Goal: Information Seeking & Learning: Learn about a topic

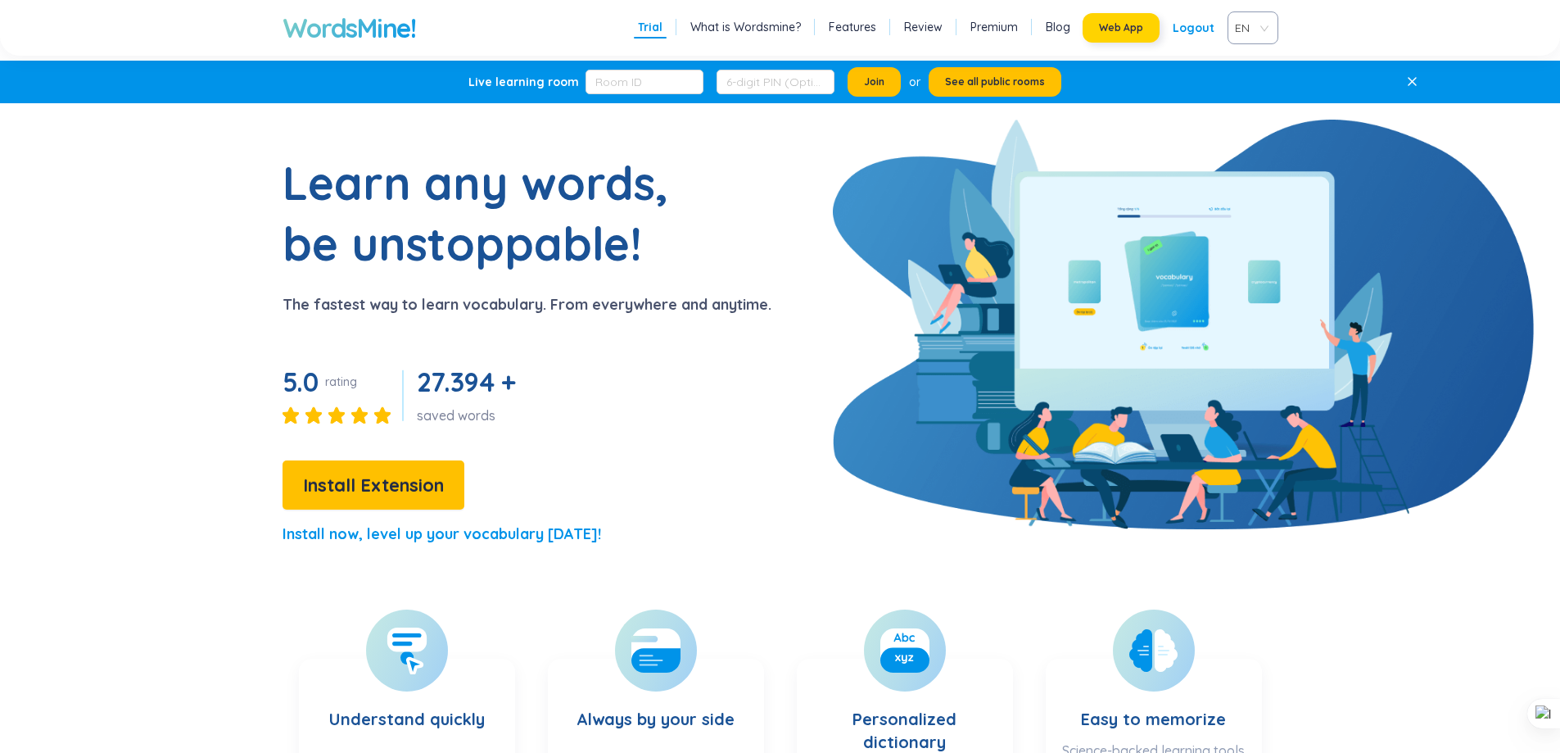
click at [1116, 27] on span "Web App" at bounding box center [1121, 27] width 44 height 13
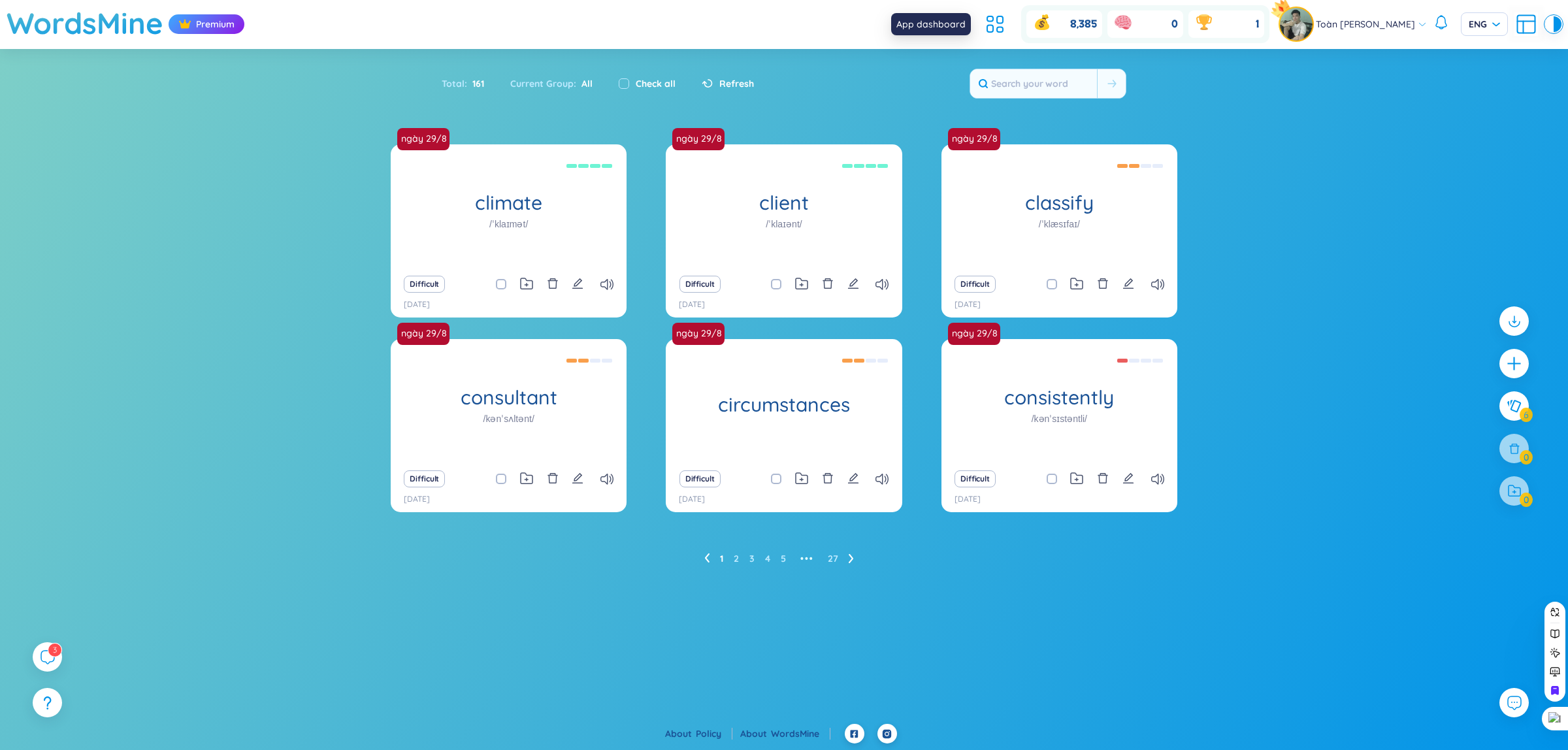
click at [983, 20] on icon at bounding box center [994, 24] width 23 height 23
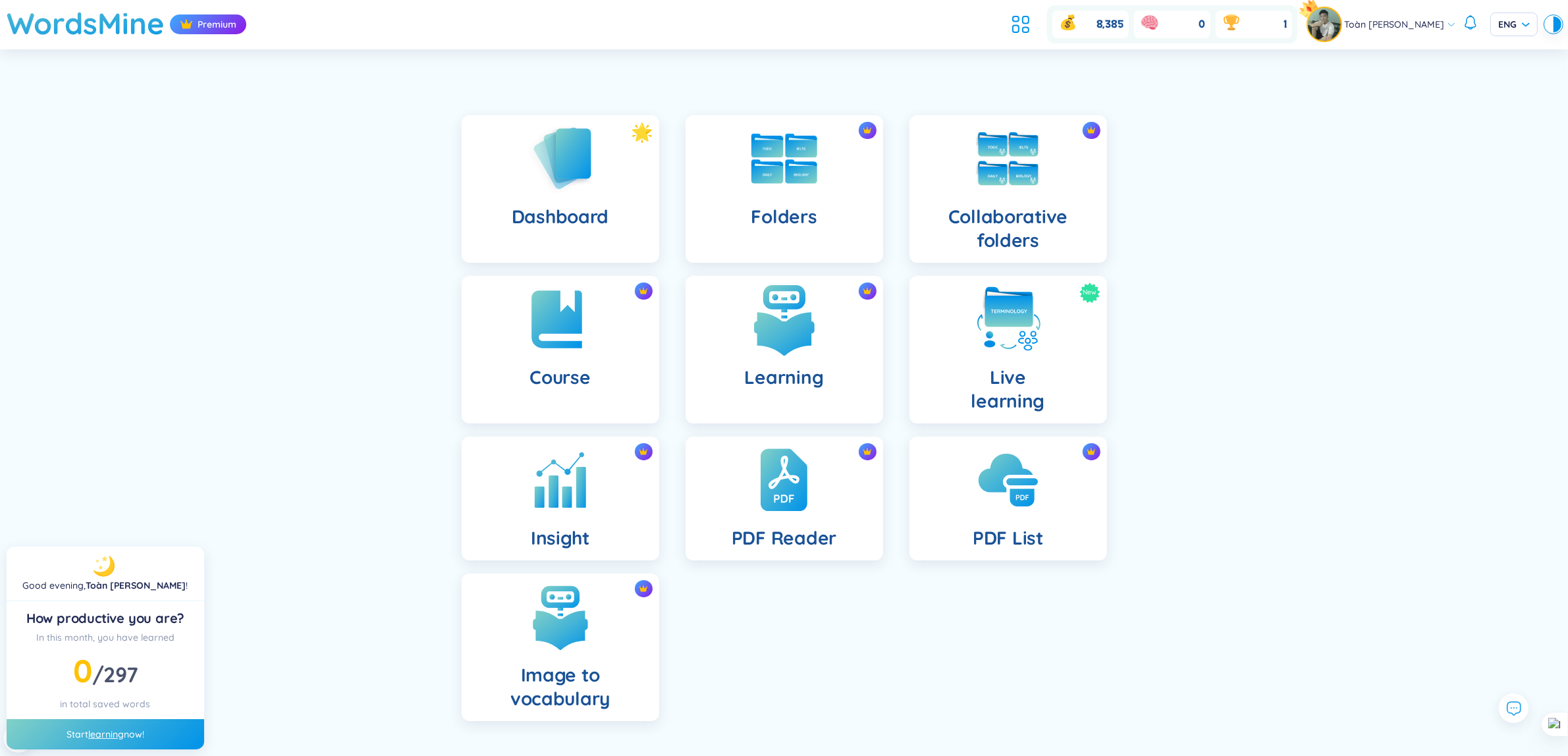
click at [810, 361] on div "Learning" at bounding box center [784, 349] width 198 height 147
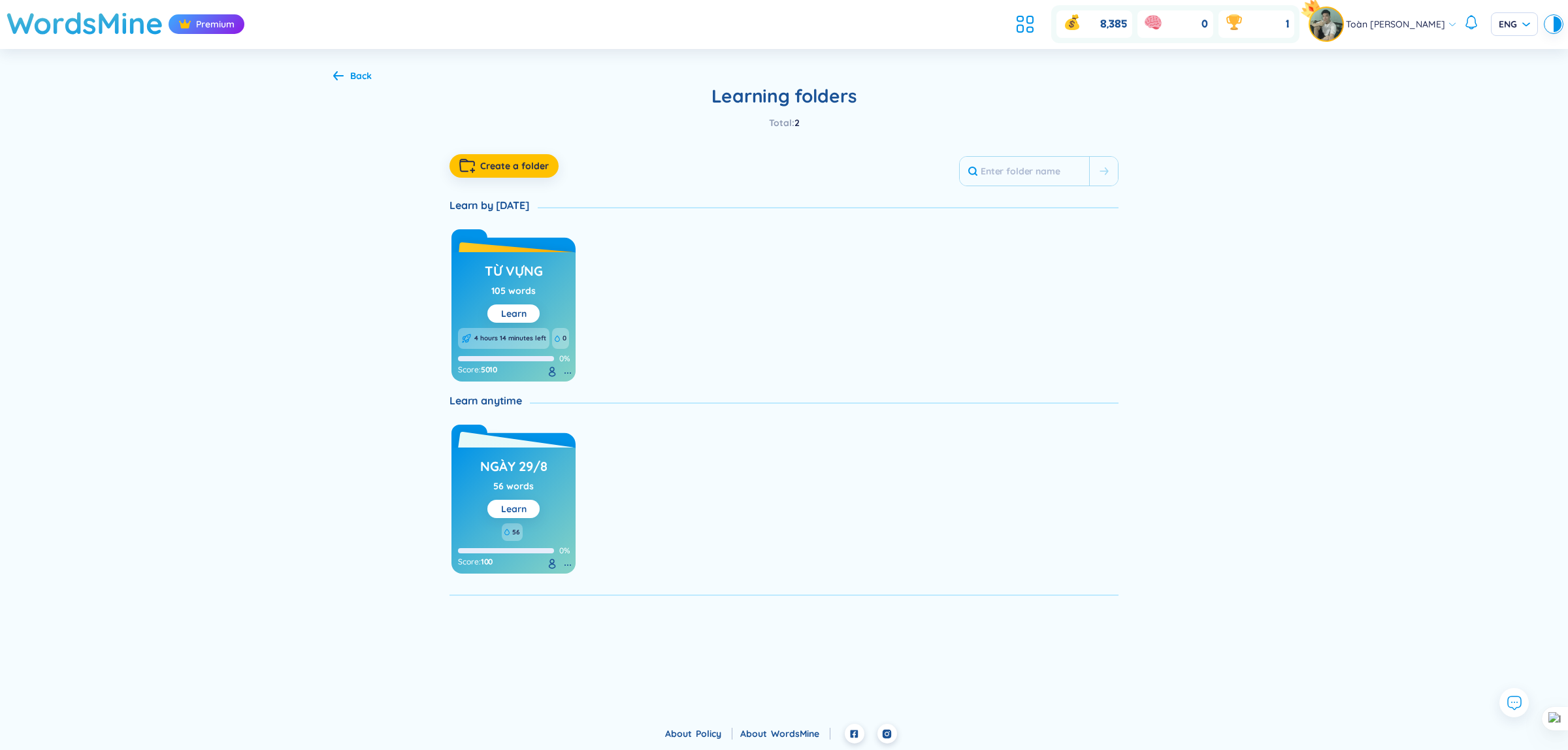
click at [523, 503] on link "Learn" at bounding box center [514, 509] width 26 height 12
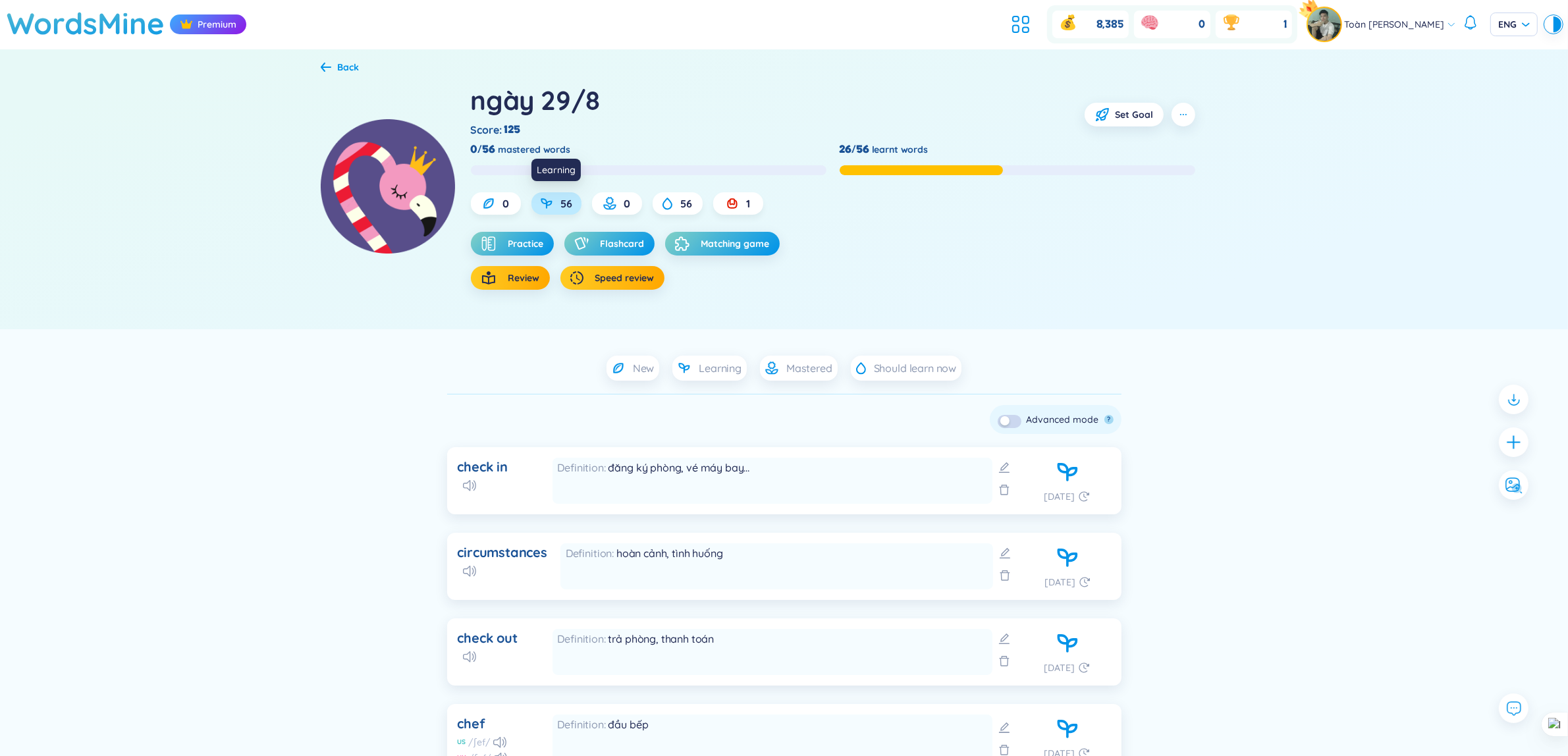
click at [567, 208] on span "56" at bounding box center [567, 203] width 12 height 14
click at [613, 244] on span "Flashcard" at bounding box center [622, 244] width 44 height 13
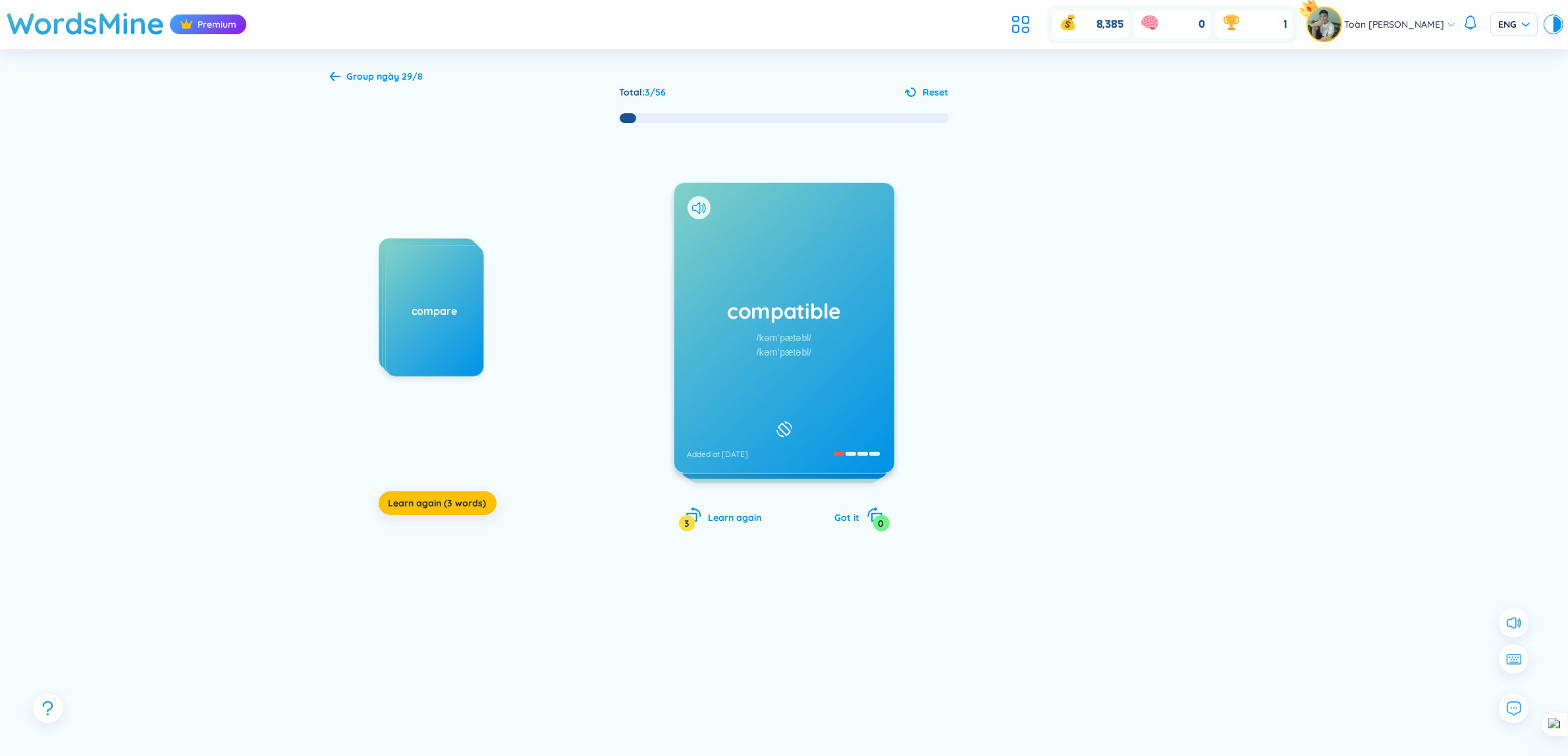
click at [756, 258] on div "compatible /kəmˈpætəbl/ /kəmˈpætəbl/ Added at [DATE]" at bounding box center [785, 328] width 220 height 290
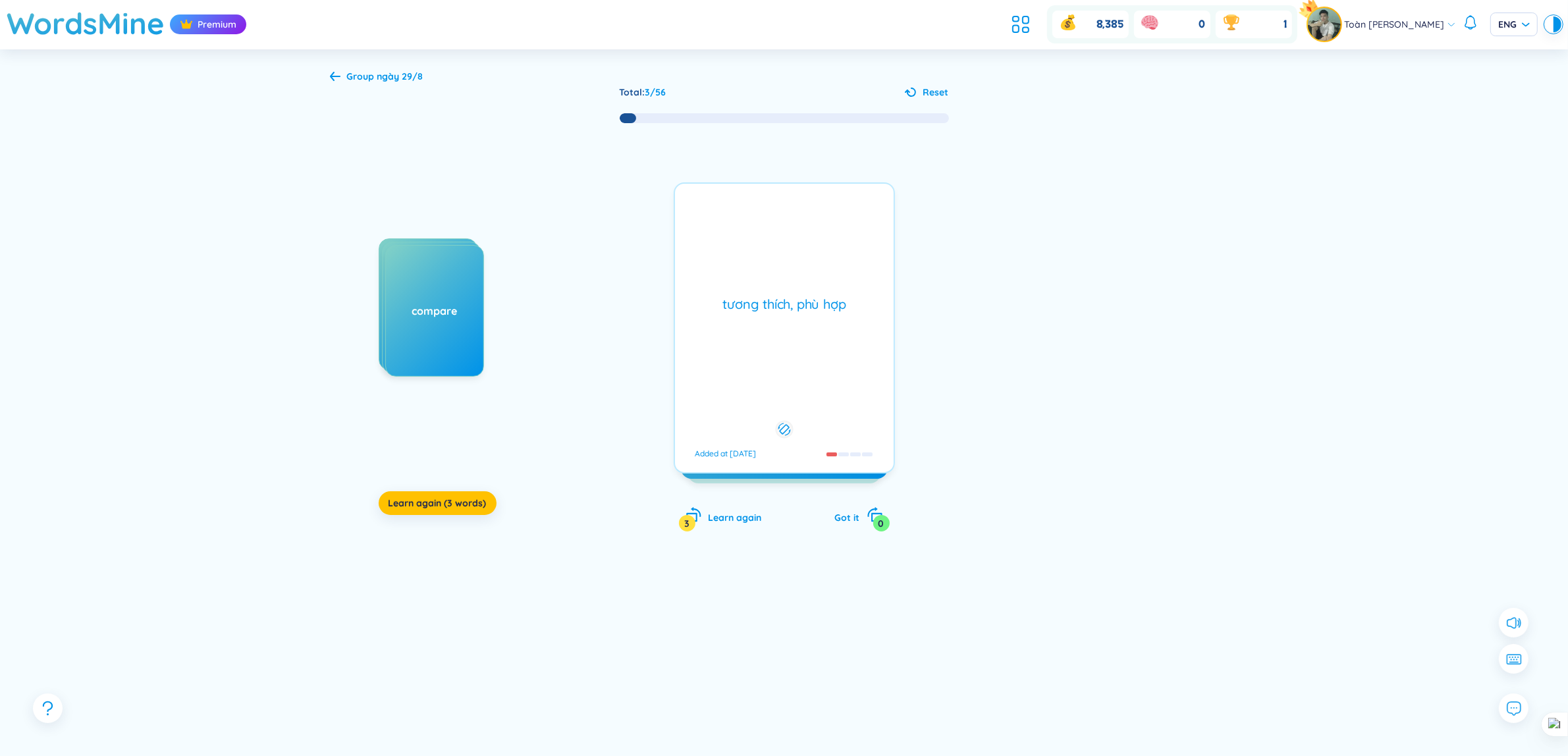
click at [756, 259] on div "tương thích, phù hợp Added at [DATE]" at bounding box center [784, 328] width 221 height 291
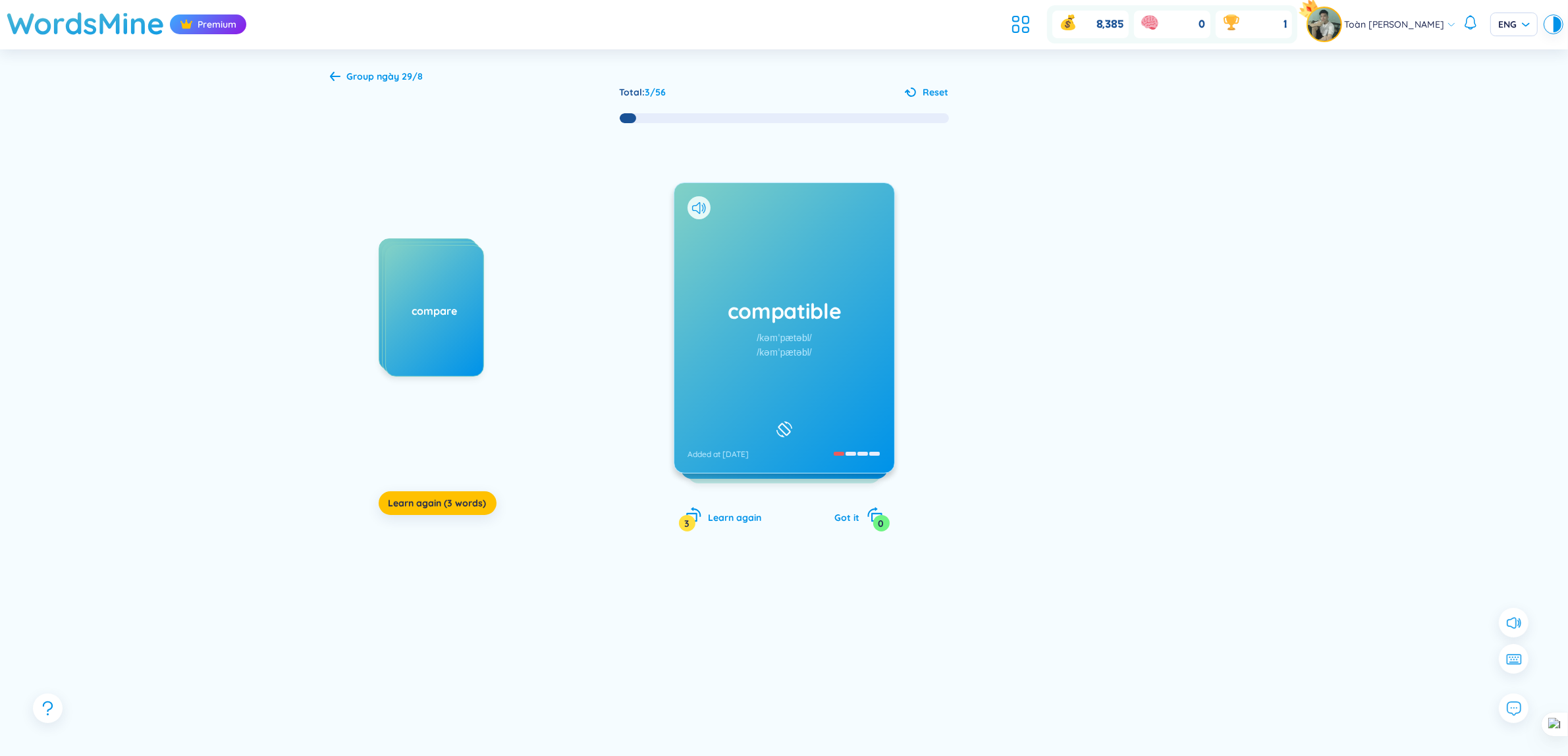
click at [754, 259] on div "compatible /kəmˈpætəbl/ /kəmˈpætəbl/ Added at [DATE]" at bounding box center [785, 328] width 220 height 290
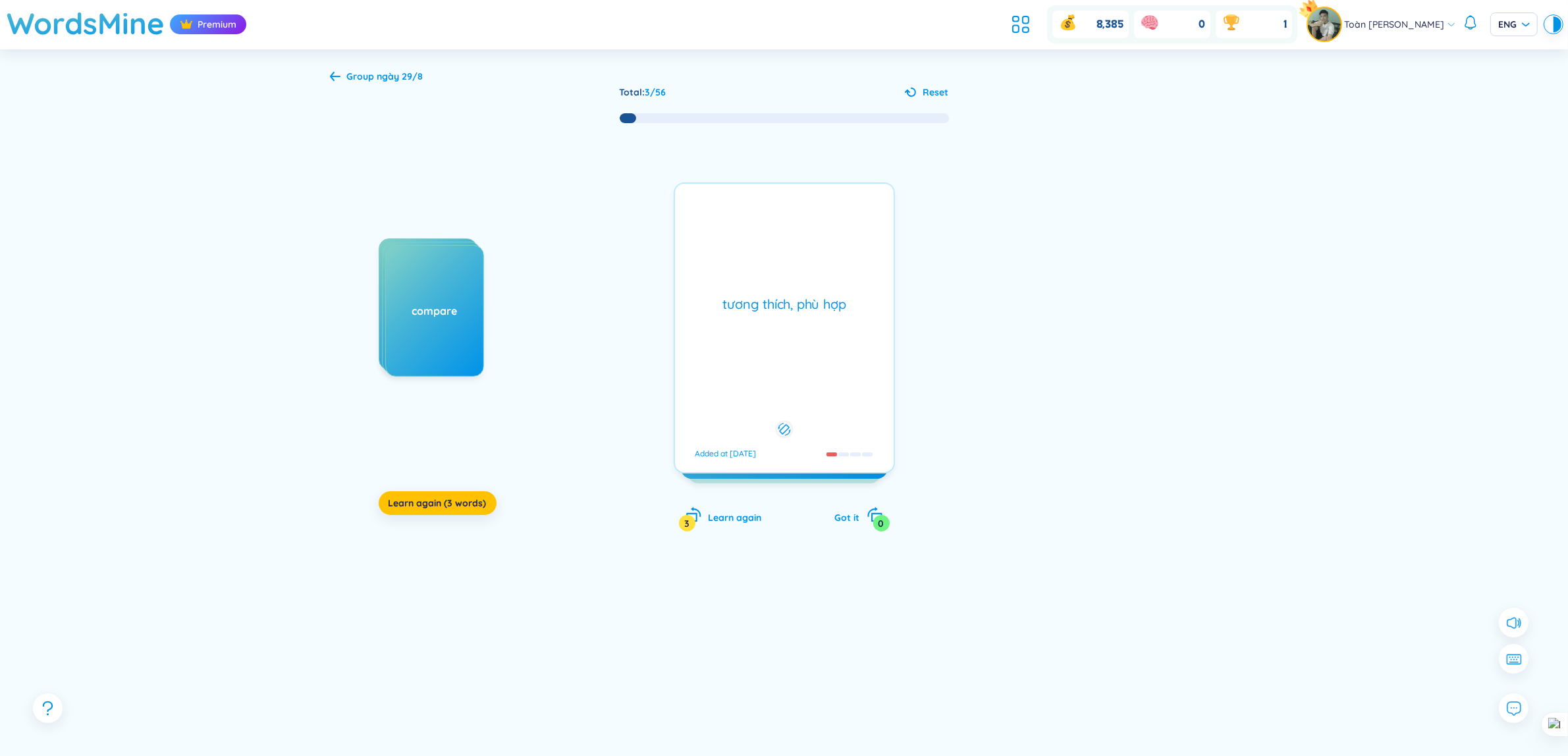
click at [754, 259] on div "tương thích, phù hợp Added at [DATE]" at bounding box center [784, 328] width 221 height 291
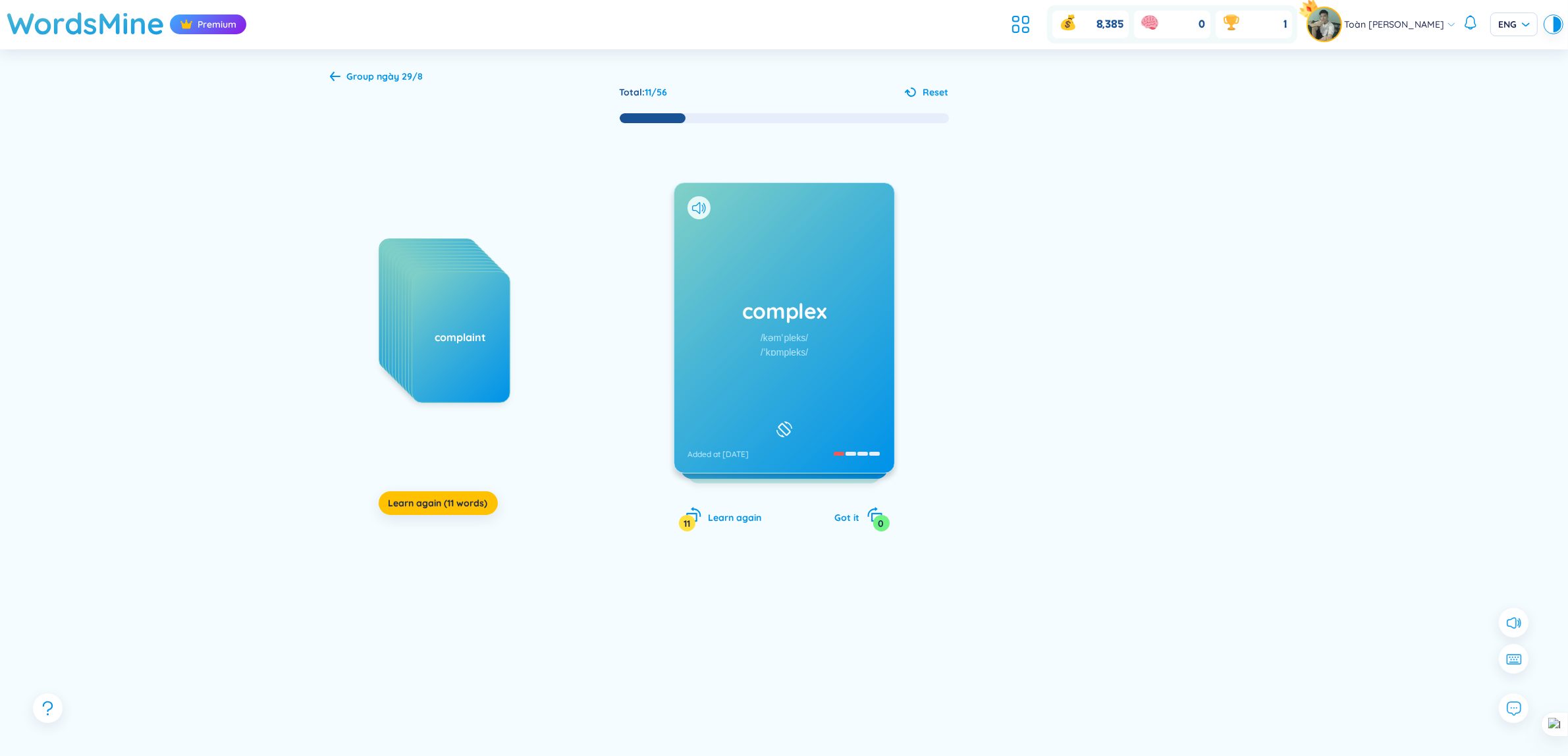
click at [1245, 607] on div "Group ngày 29/8 Total : 11 / 56 Reset commute commuter compare compatible compe…" at bounding box center [784, 417] width 948 height 737
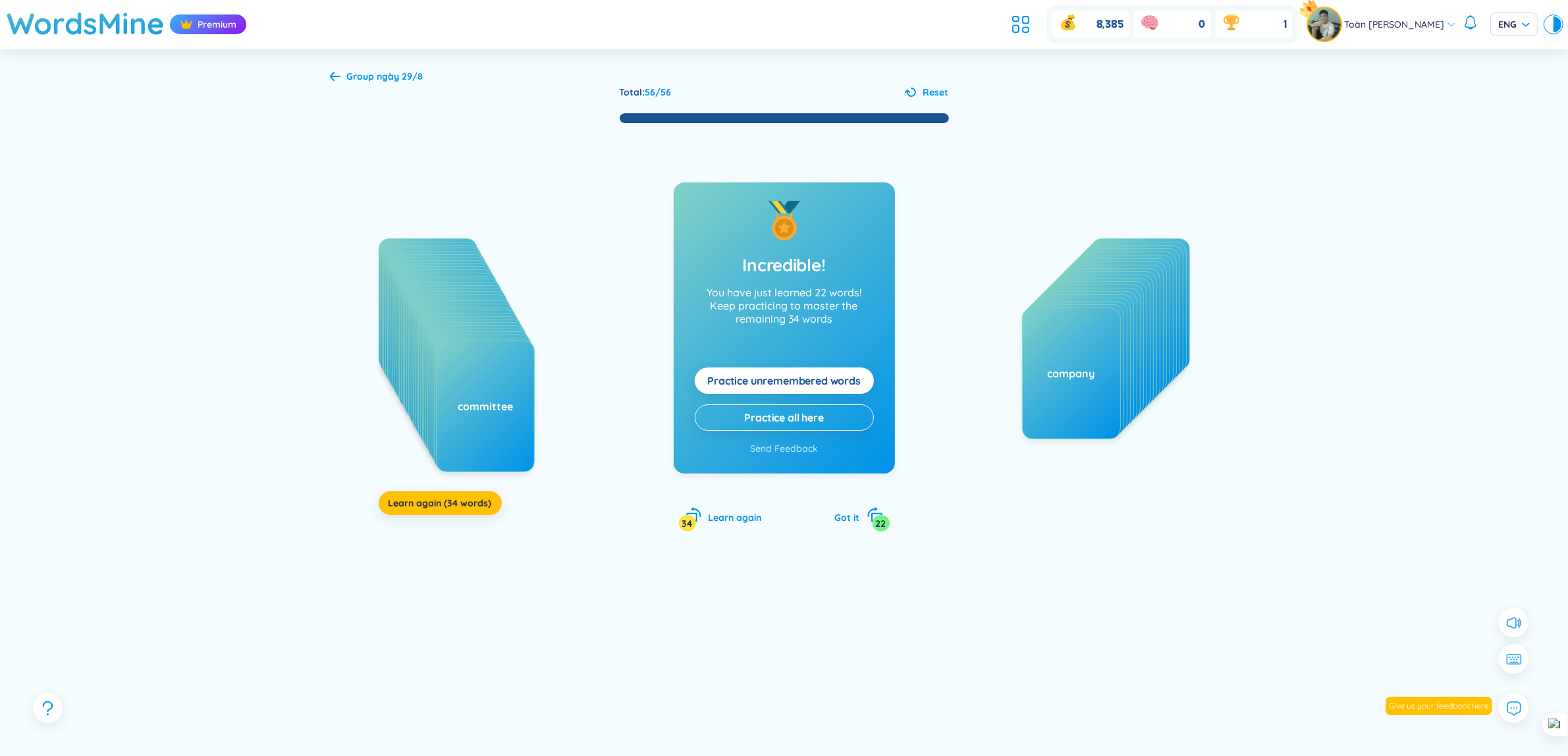
click at [475, 491] on div "commute commuter compare compatible compensate compensation competent competiti…" at bounding box center [478, 370] width 198 height 264
click at [485, 498] on span "Learn again (34 words)" at bounding box center [440, 503] width 104 height 13
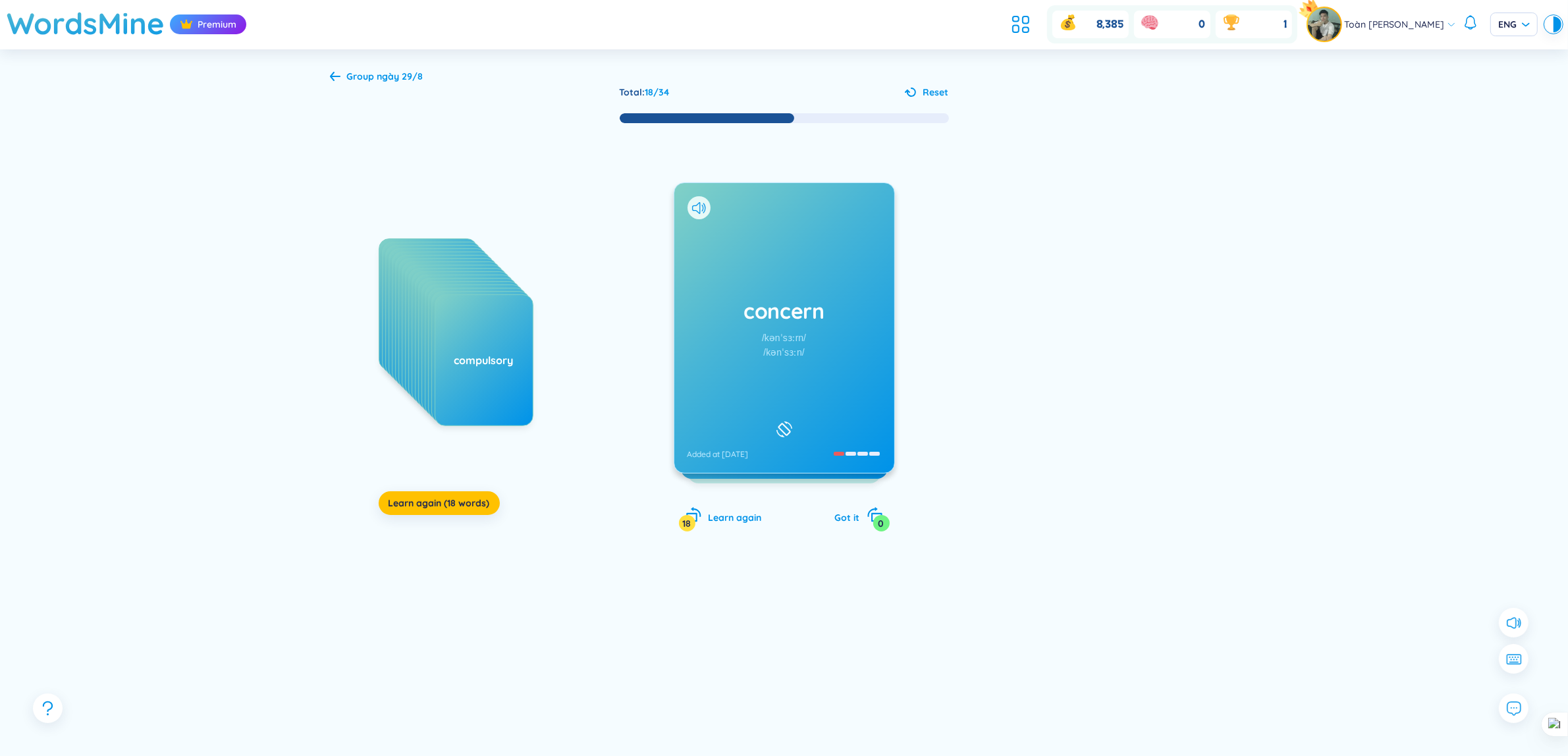
click at [360, 71] on span "Group ngày 29/8" at bounding box center [385, 76] width 76 height 12
